Goal: Task Accomplishment & Management: Complete application form

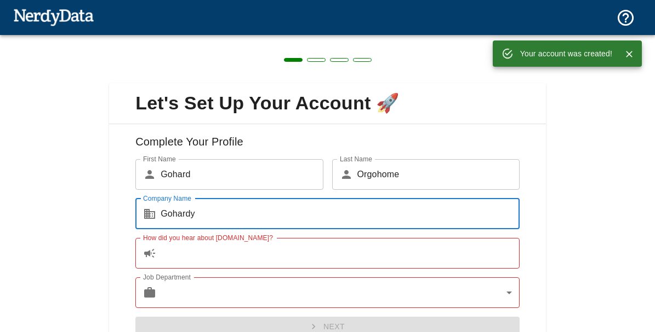
type input "Gohardy"
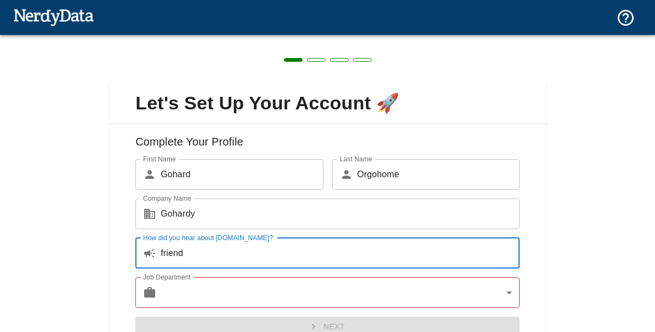
type input "friend"
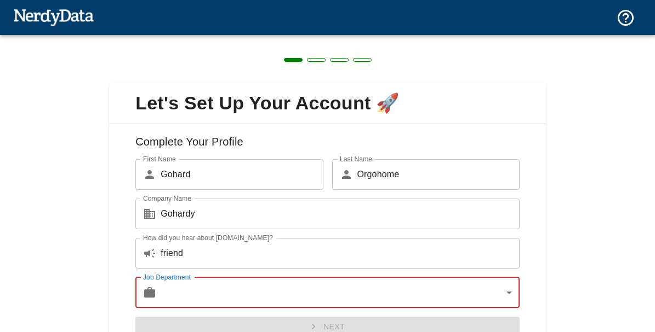
scroll to position [39, 0]
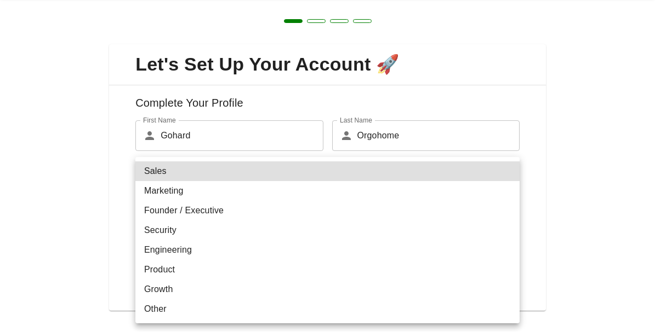
click at [239, 38] on body "Technologies Domains Pricing Products Create a Report Create a list of websites…" at bounding box center [327, 19] width 655 height 38
click at [242, 238] on li "Security" at bounding box center [327, 231] width 384 height 20
type input "security"
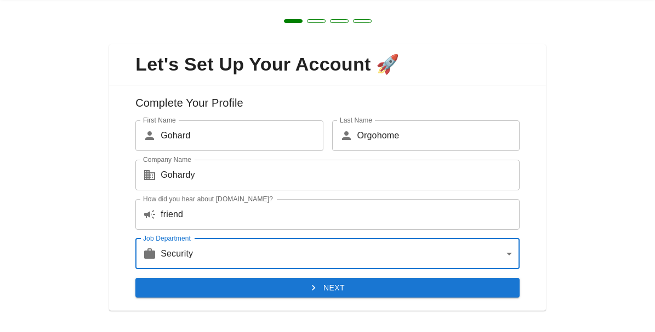
click at [243, 287] on button "Next" at bounding box center [327, 288] width 384 height 20
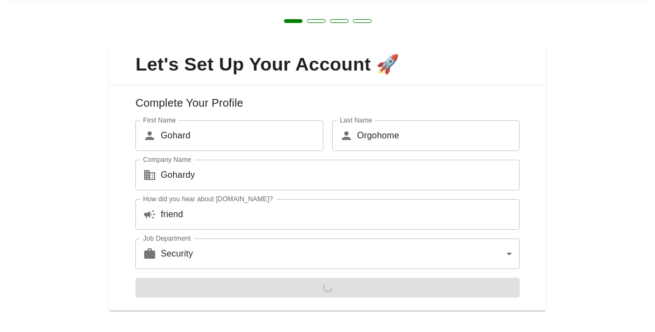
scroll to position [0, 0]
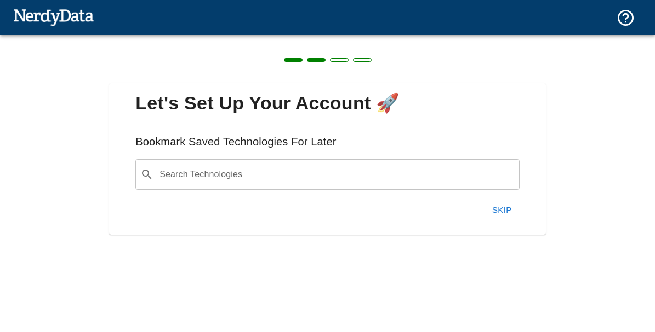
click at [499, 205] on button "Skip" at bounding box center [501, 210] width 35 height 23
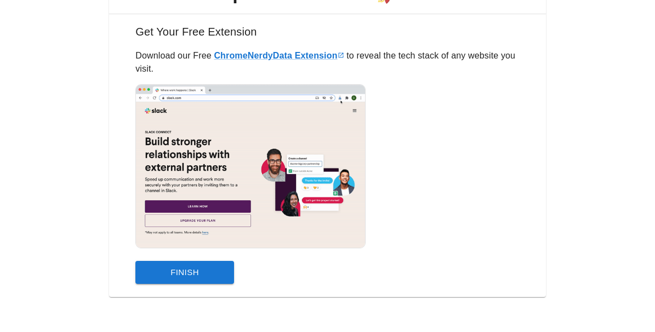
scroll to position [110, 0]
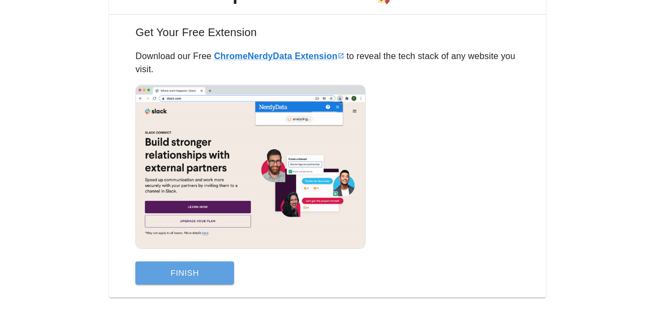
click at [201, 268] on button "Finish" at bounding box center [184, 273] width 99 height 23
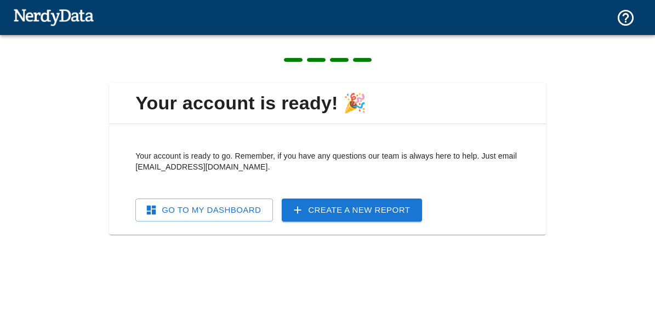
click at [242, 101] on div "Your account is ready! 🎉 Your account is ready to go. Remember, if you have any…" at bounding box center [327, 159] width 437 height 152
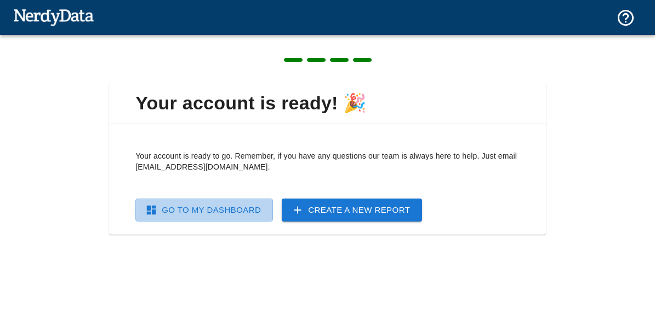
click at [230, 215] on link "Go To My Dashboard" at bounding box center [203, 210] width 137 height 23
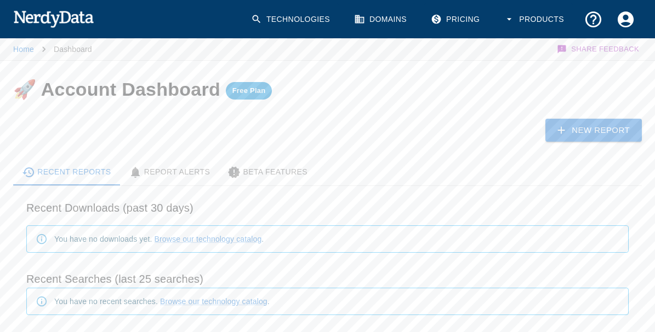
click at [378, 19] on link "Domains" at bounding box center [381, 19] width 68 height 32
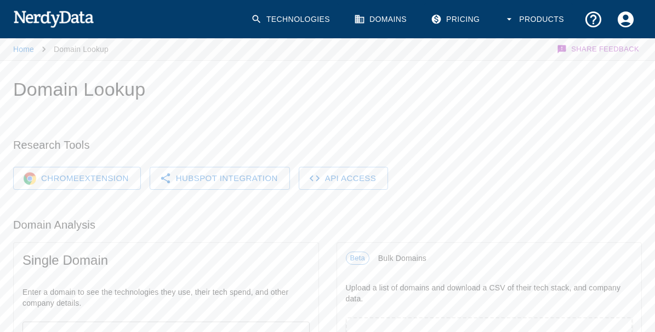
scroll to position [54, 0]
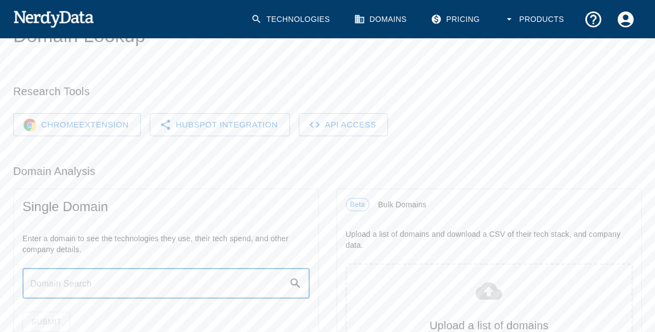
click at [116, 285] on input "text" at bounding box center [155, 283] width 266 height 31
paste input "[URL][DOMAIN_NAME]"
type input "[URL][DOMAIN_NAME]"
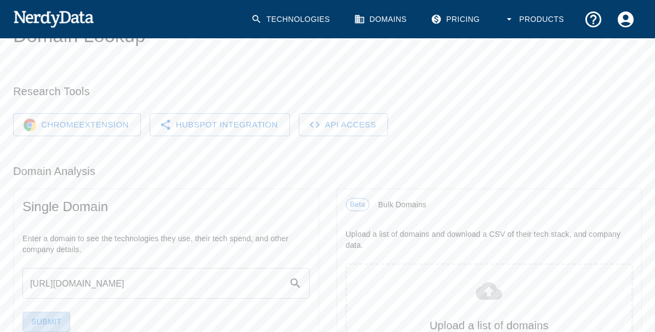
click at [48, 324] on button "Submit" at bounding box center [46, 322] width 48 height 20
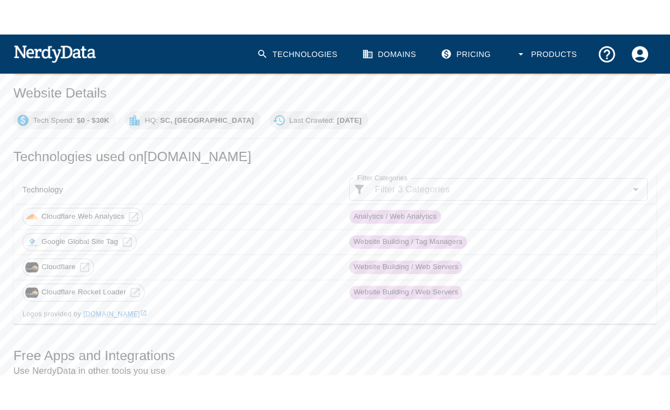
scroll to position [159, 0]
